Goal: Find specific page/section

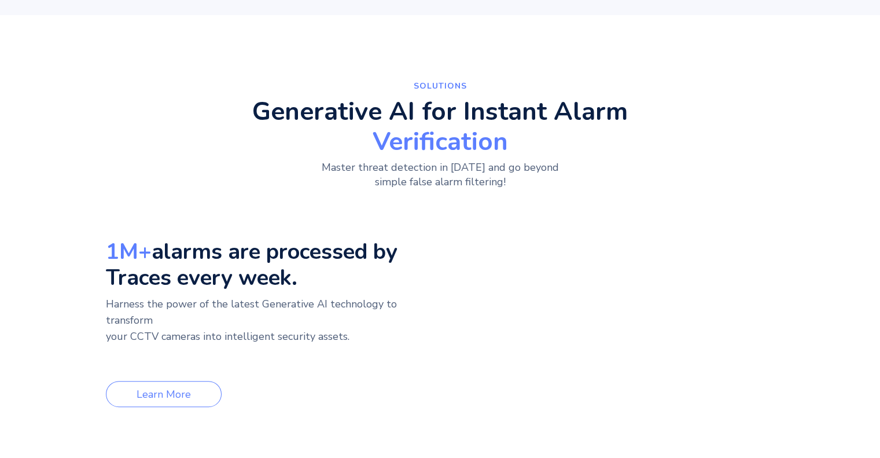
scroll to position [463, 0]
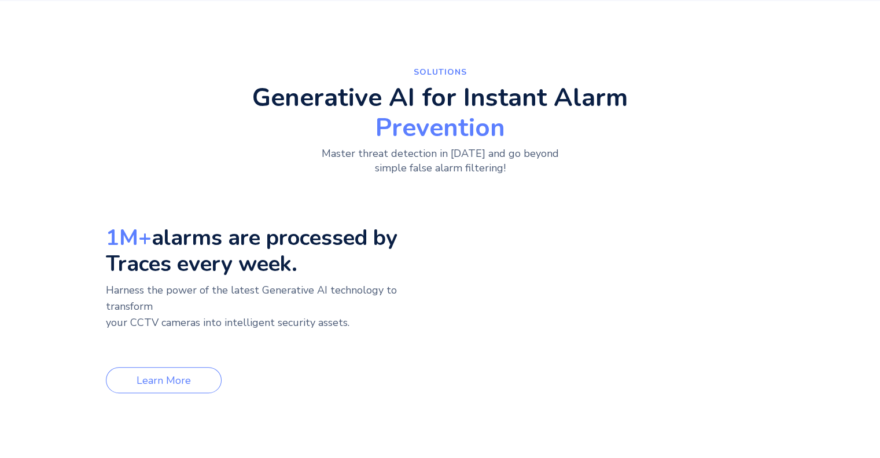
drag, startPoint x: 209, startPoint y: 267, endPoint x: 178, endPoint y: 249, distance: 35.7
click at [178, 249] on h3 "1M+ alarms are processed by Traces every week." at bounding box center [270, 250] width 329 height 52
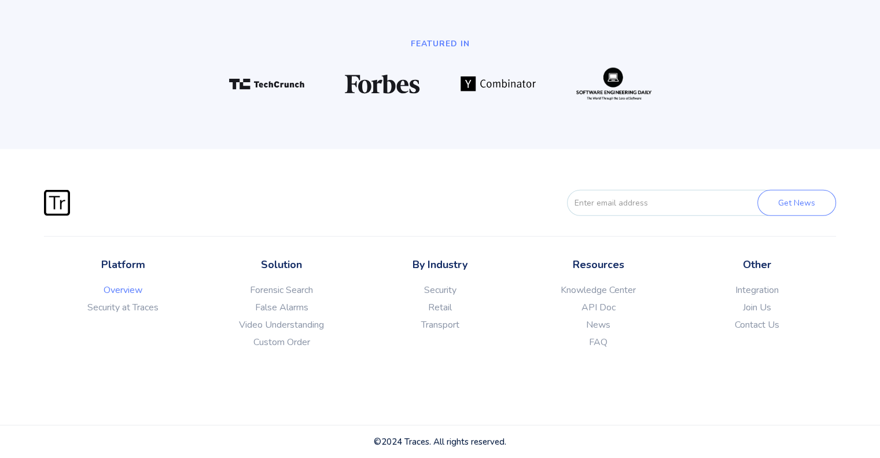
scroll to position [3101, 0]
click at [758, 306] on link "Join Us" at bounding box center [756, 307] width 159 height 12
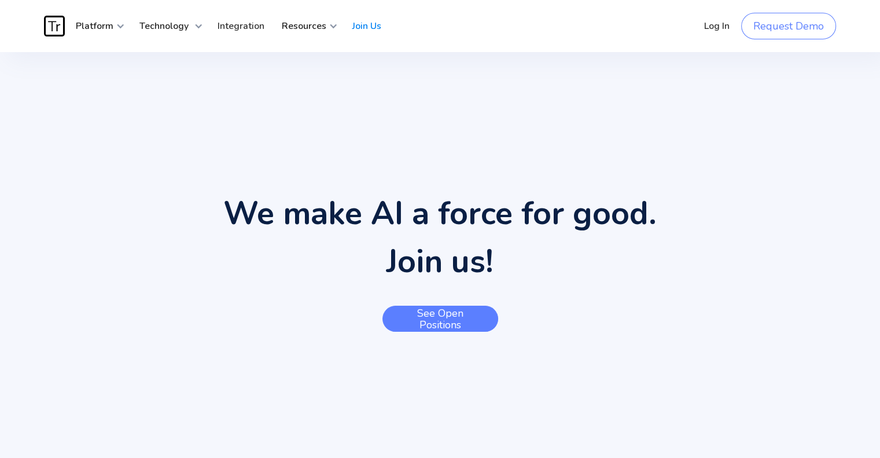
click at [481, 327] on link "See open positions" at bounding box center [440, 318] width 116 height 26
click at [423, 313] on link "See open positions" at bounding box center [440, 318] width 116 height 26
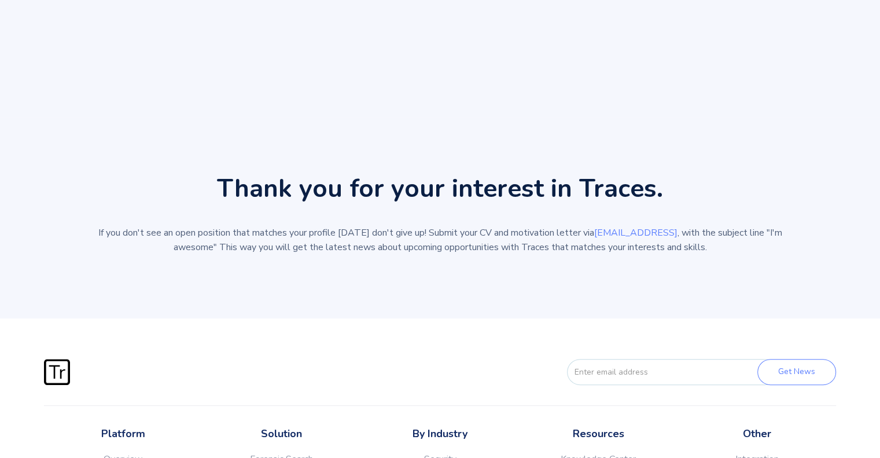
scroll to position [231, 0]
